Goal: Entertainment & Leisure: Consume media (video, audio)

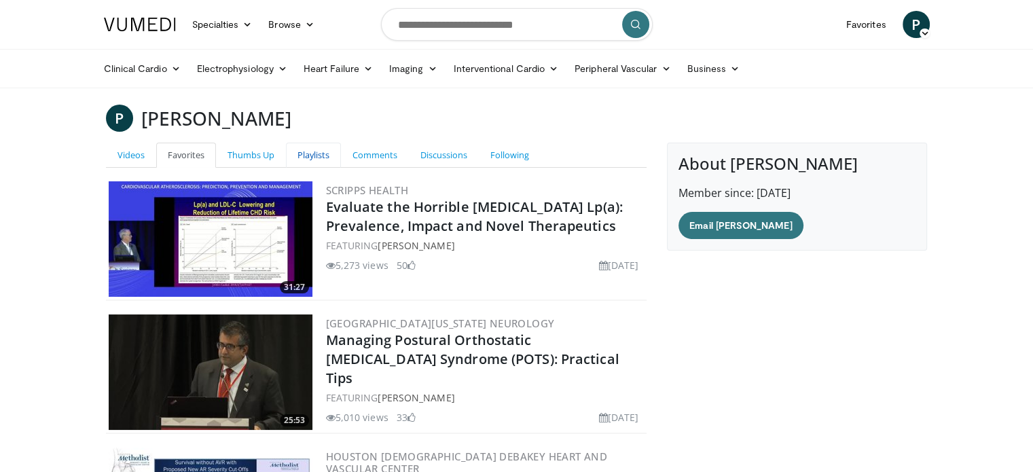
click at [308, 151] on link "Playlists" at bounding box center [313, 155] width 55 height 25
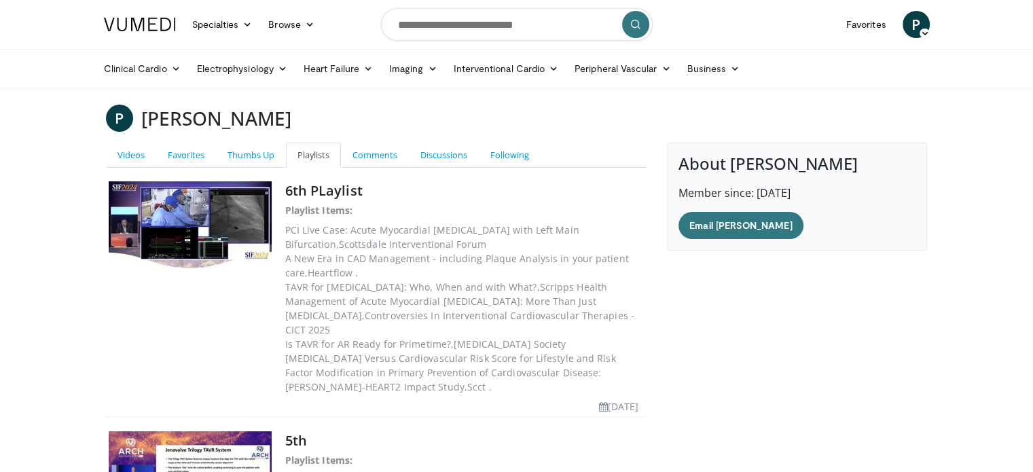
click at [191, 223] on img at bounding box center [190, 227] width 163 height 92
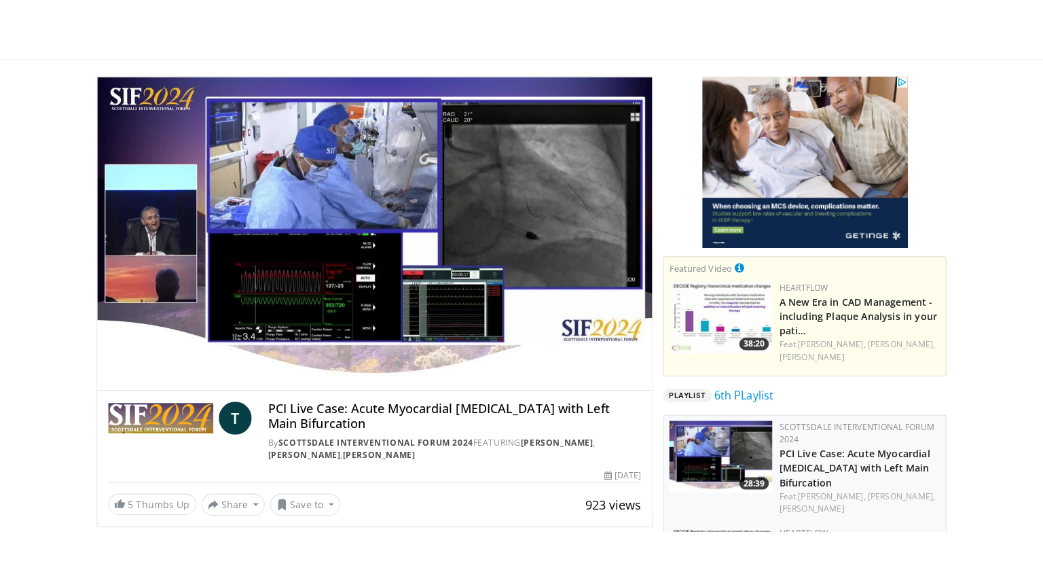
scroll to position [74, 0]
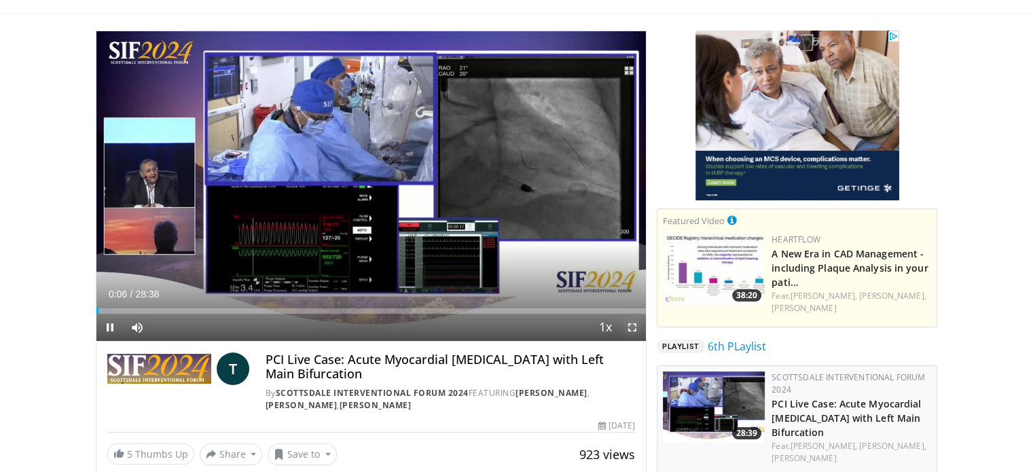
click at [633, 333] on span "Video Player" at bounding box center [632, 327] width 27 height 27
